Goal: Information Seeking & Learning: Learn about a topic

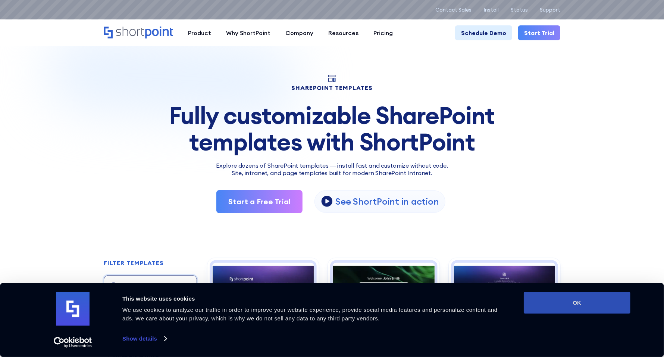
drag, startPoint x: 593, startPoint y: 302, endPoint x: 581, endPoint y: 300, distance: 12.5
click at [593, 302] on button "OK" at bounding box center [577, 303] width 107 height 22
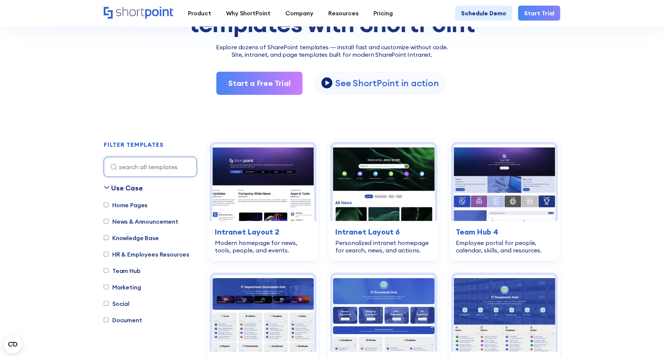
scroll to position [149, 0]
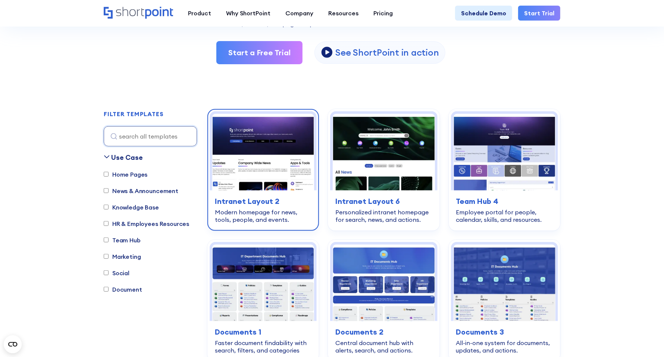
click at [261, 145] on img at bounding box center [263, 152] width 102 height 76
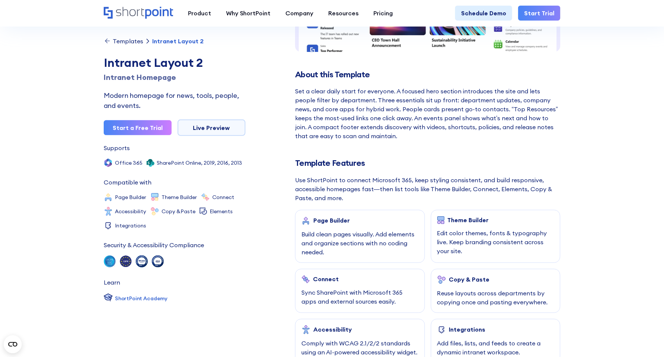
scroll to position [224, 0]
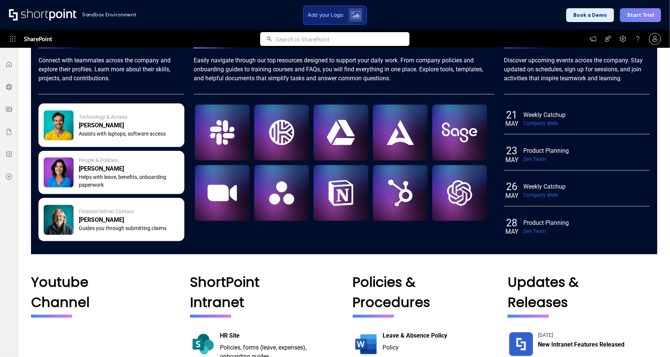
scroll to position [432, 0]
